Goal: Check status: Check status

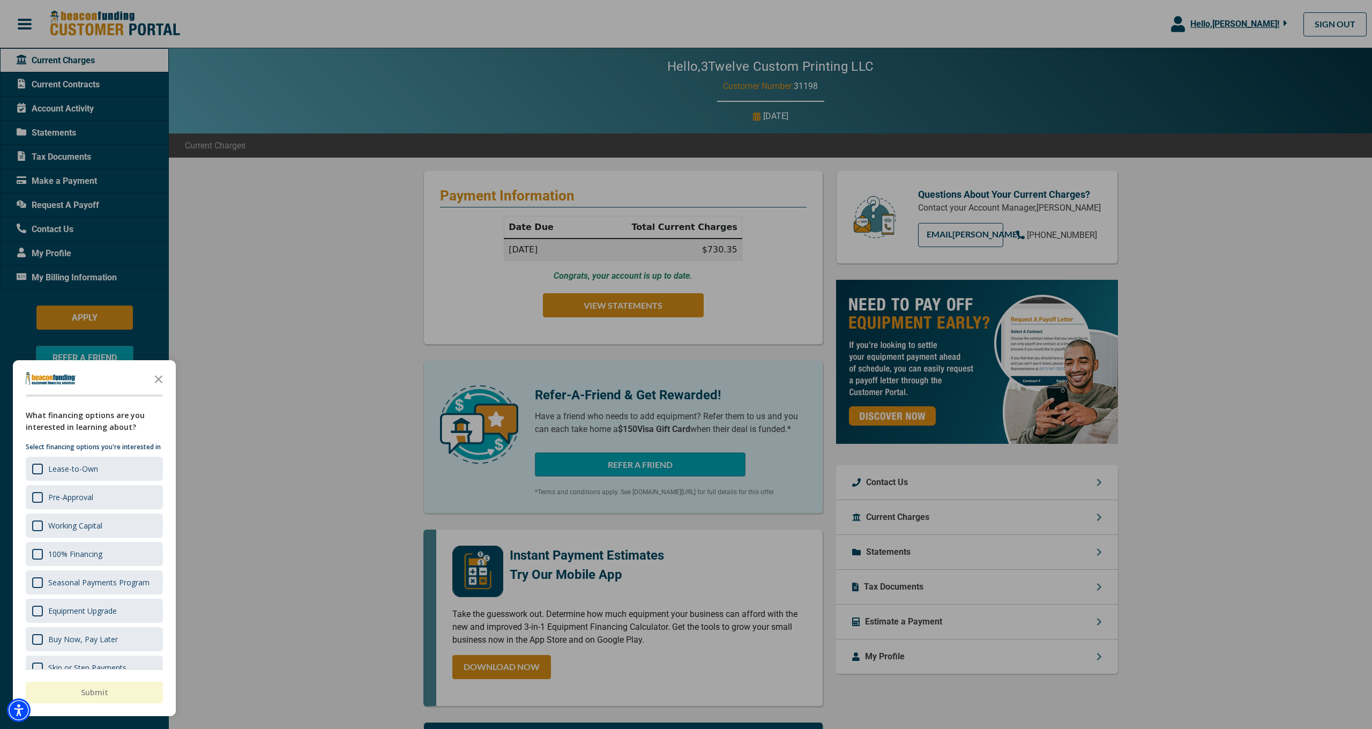
click at [61, 81] on div at bounding box center [686, 364] width 1372 height 729
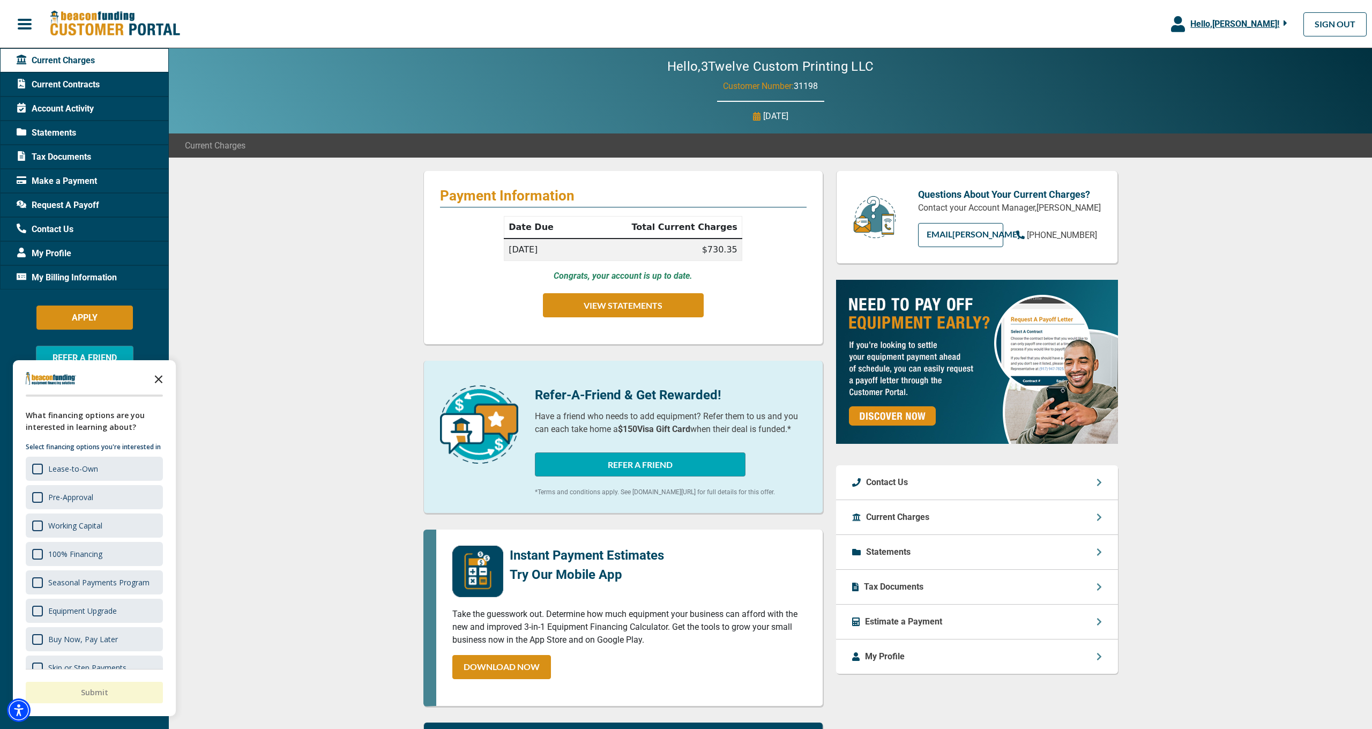
click at [161, 378] on icon "Close the survey" at bounding box center [158, 378] width 21 height 21
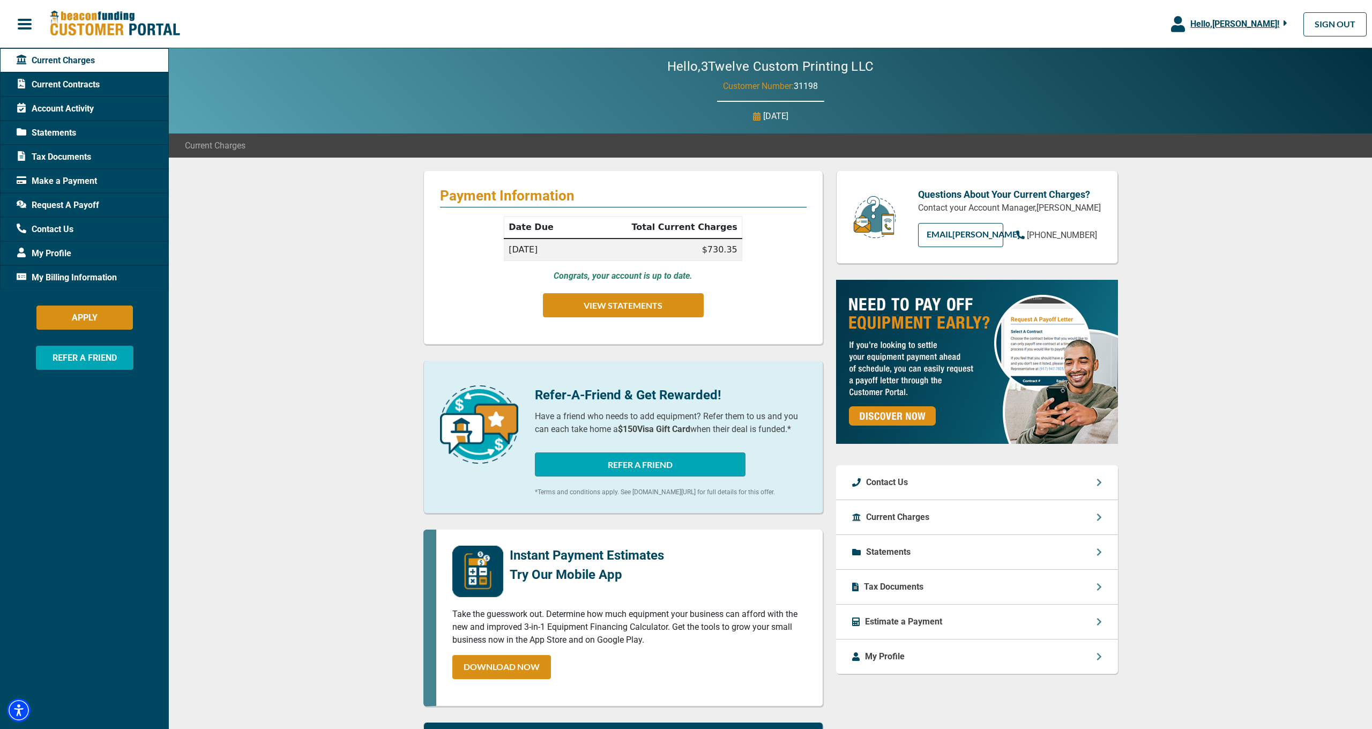
click at [78, 86] on span "Current Contracts" at bounding box center [58, 84] width 83 height 13
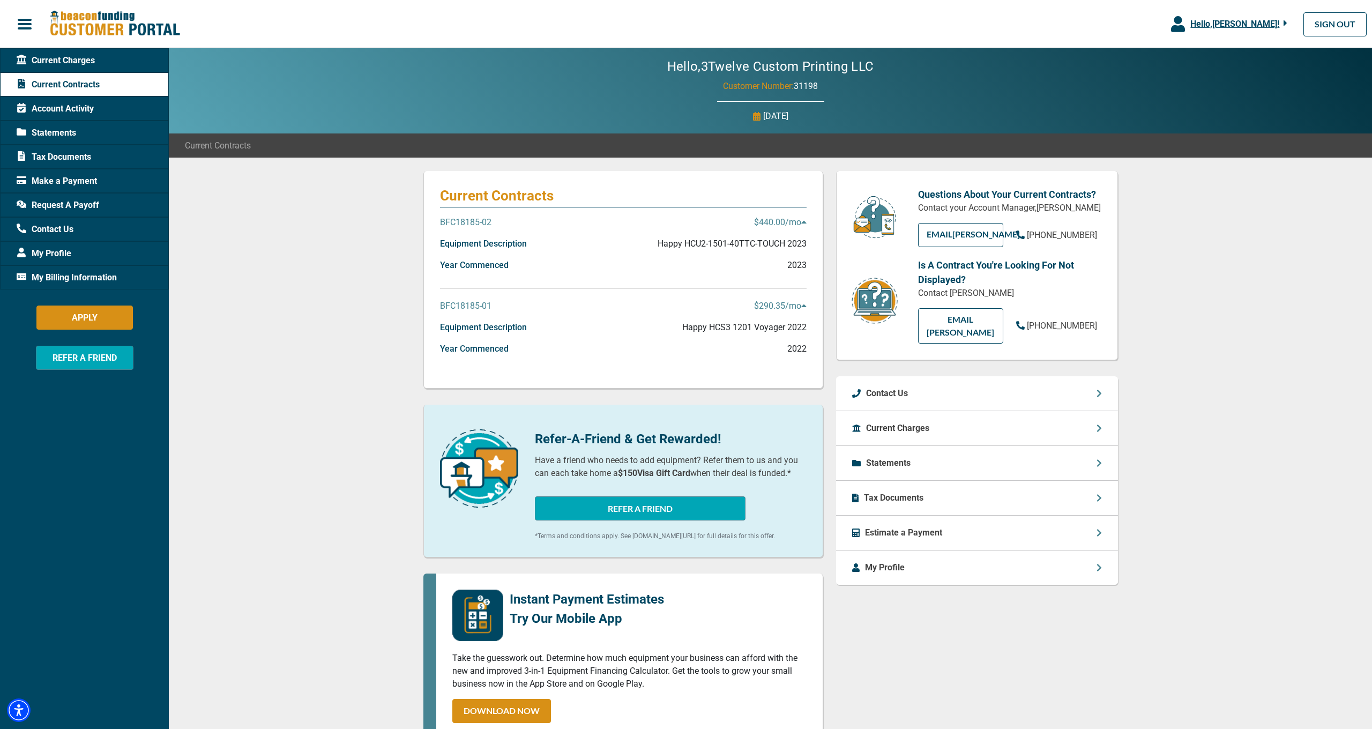
click at [802, 306] on icon at bounding box center [803, 305] width 5 height 3
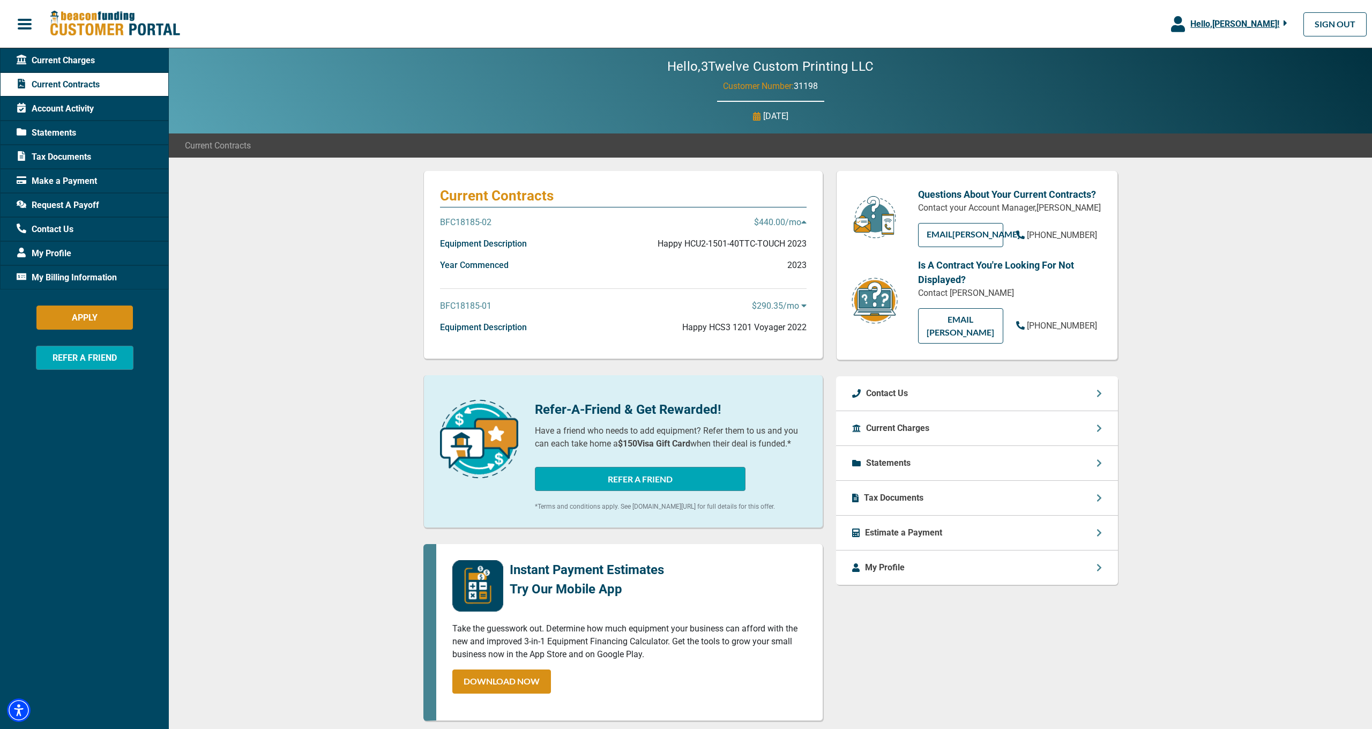
click at [802, 306] on icon at bounding box center [803, 305] width 5 height 9
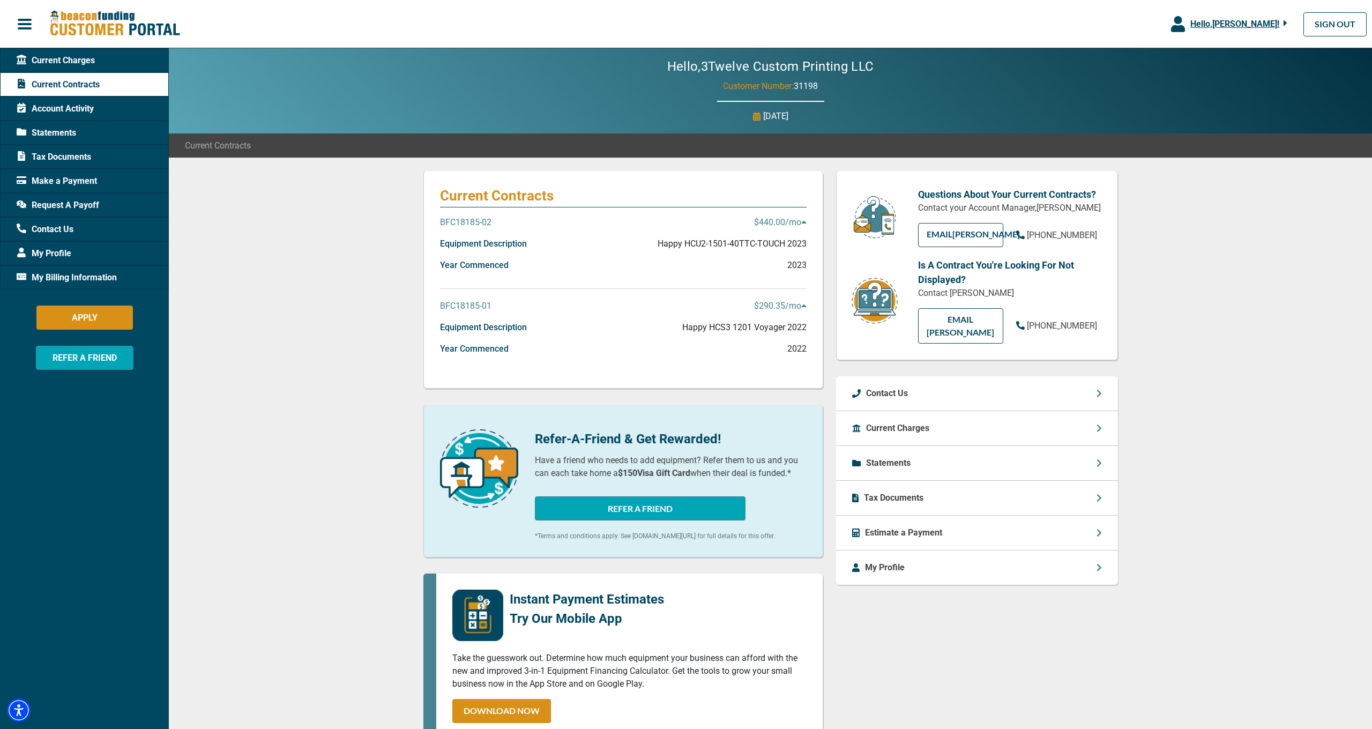
click at [460, 306] on p "BFC18185-01" at bounding box center [465, 305] width 51 height 13
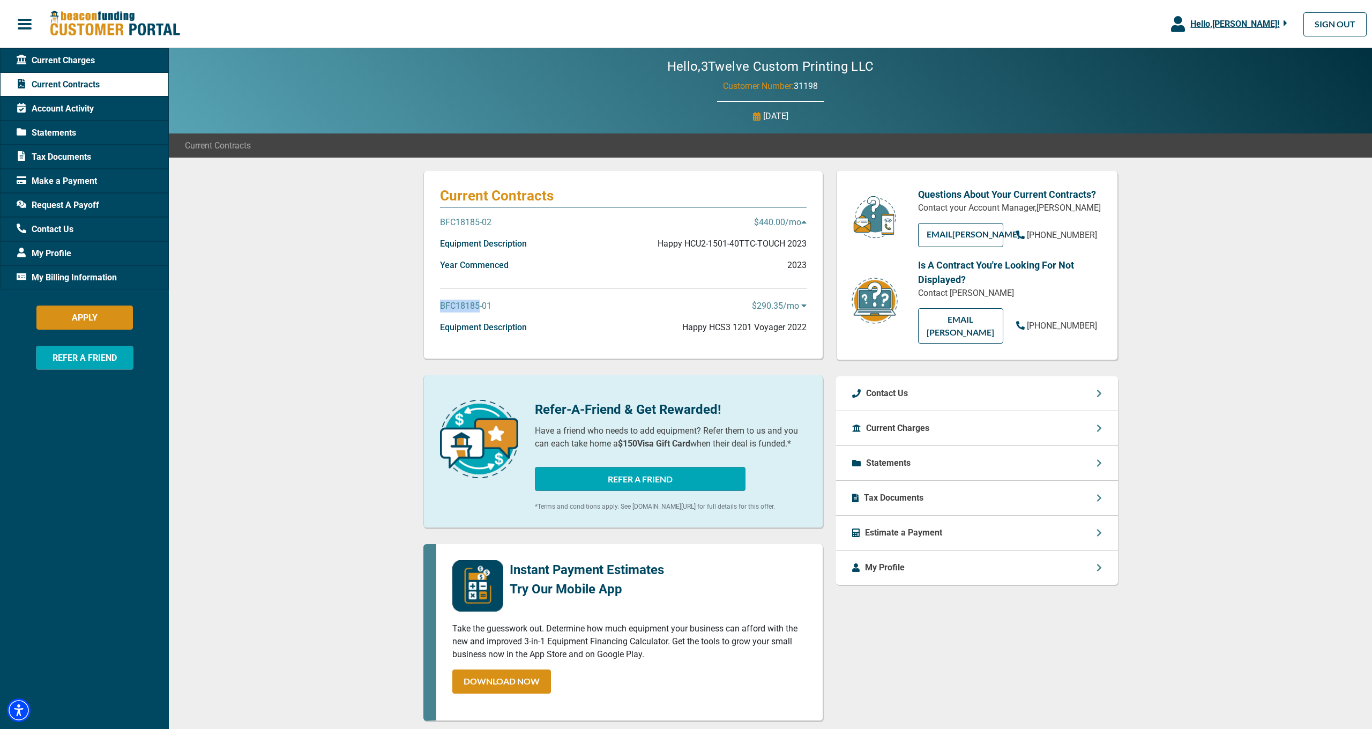
click at [460, 306] on p "BFC18185-01" at bounding box center [465, 305] width 51 height 13
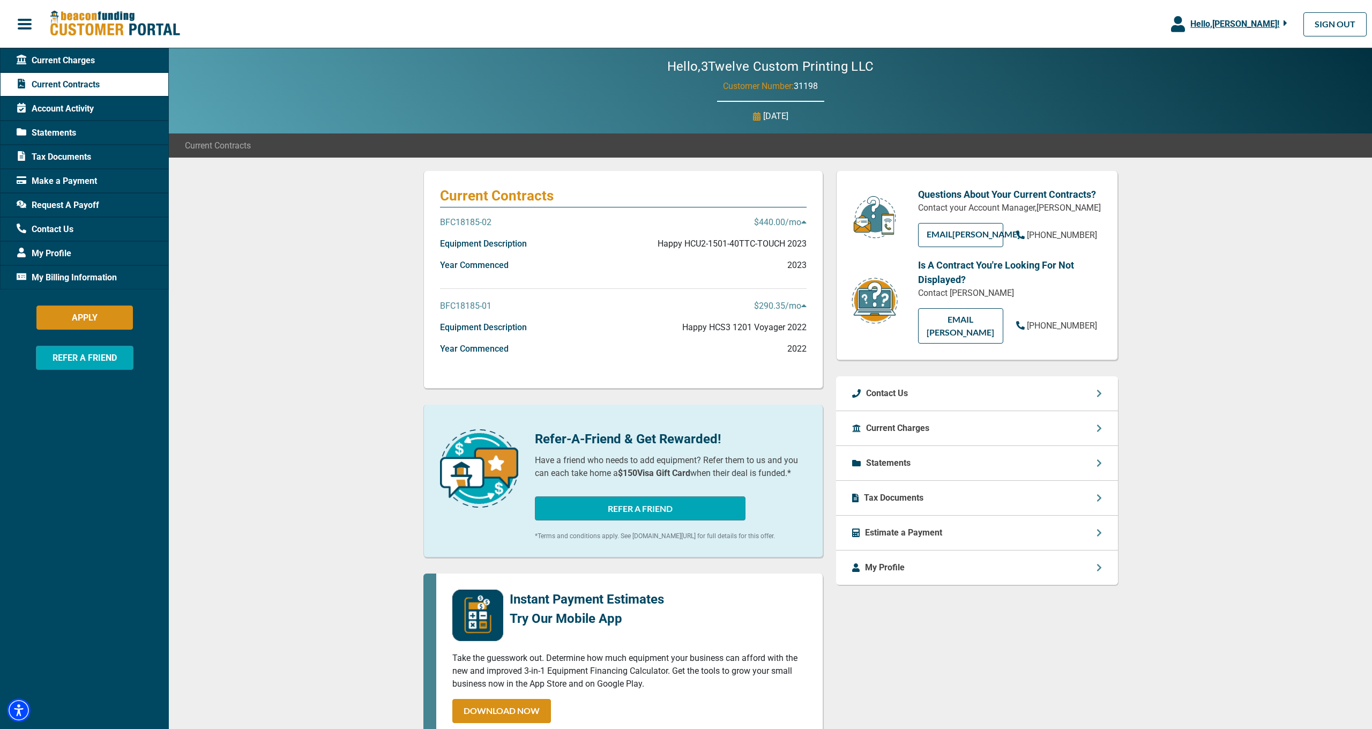
click at [471, 222] on p "BFC18185-02" at bounding box center [465, 222] width 51 height 13
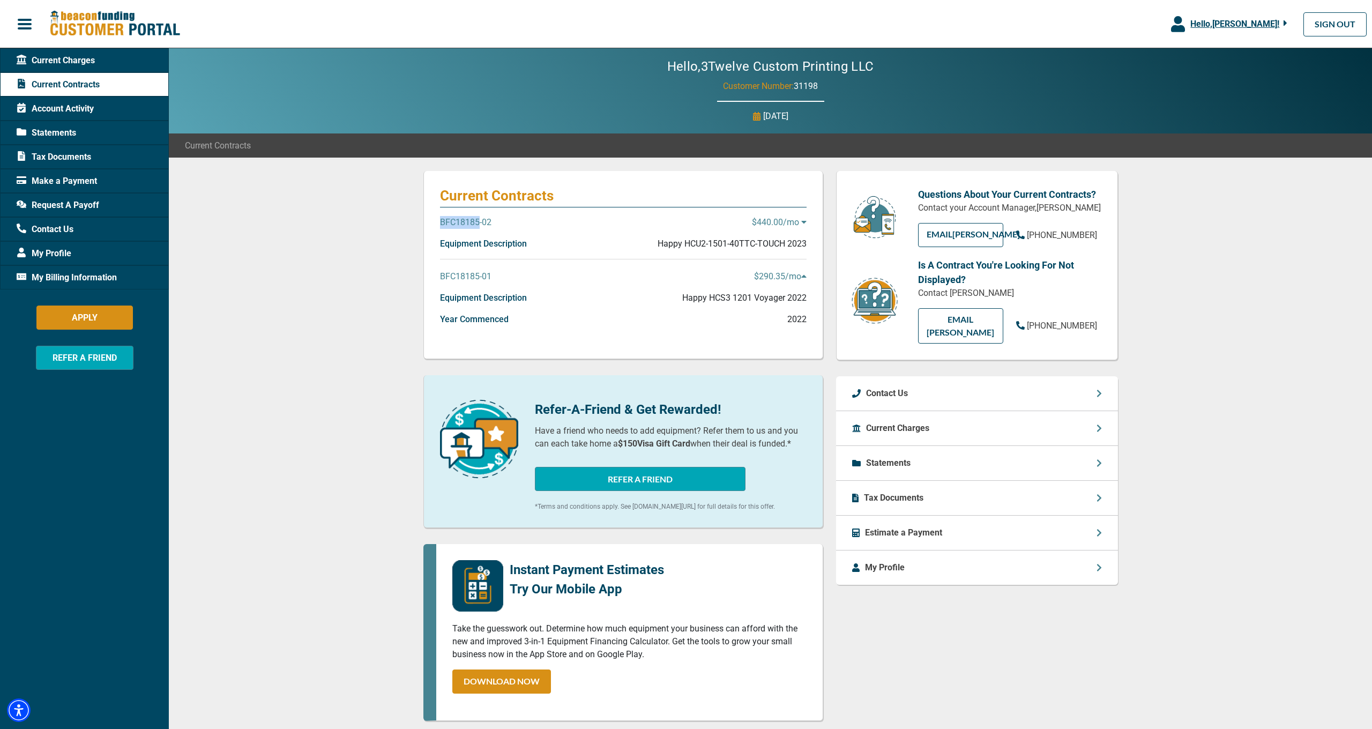
click at [471, 222] on p "BFC18185-02" at bounding box center [465, 222] width 51 height 13
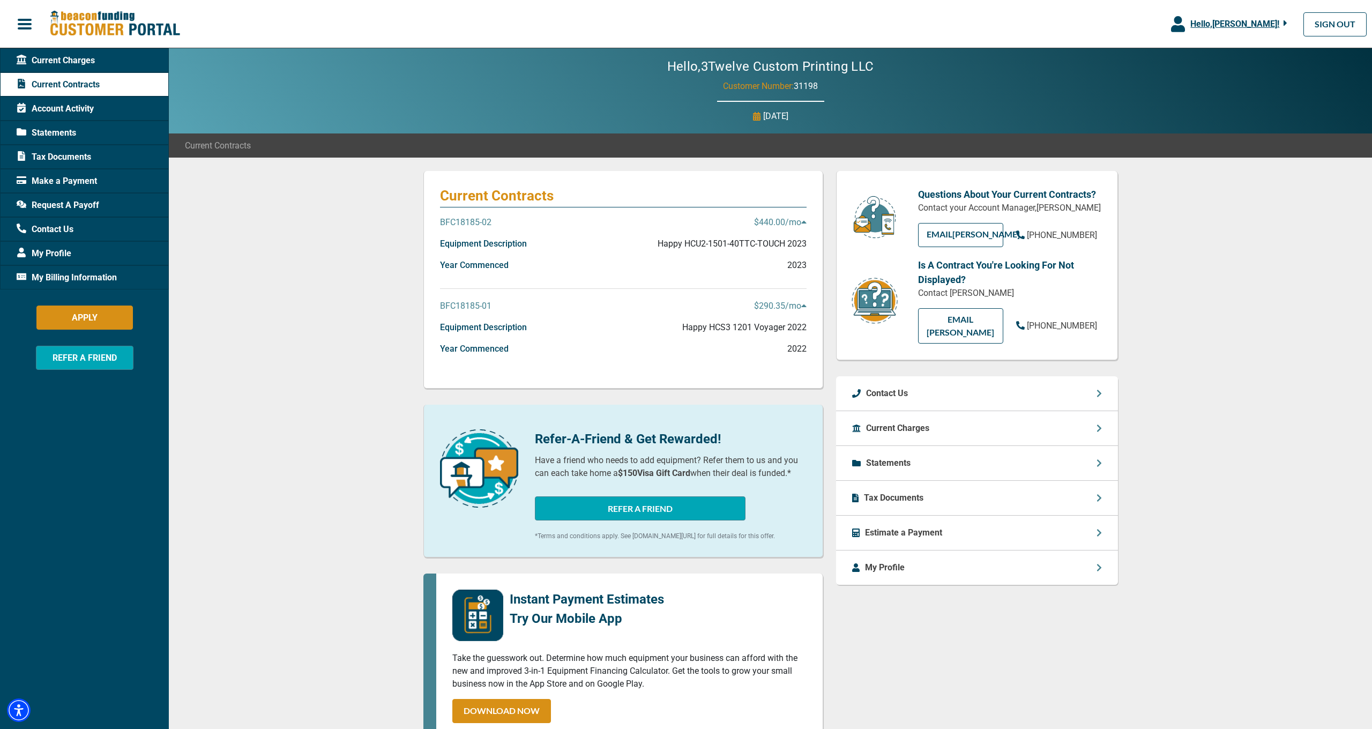
click at [208, 145] on span "Current Contracts" at bounding box center [218, 145] width 66 height 13
